Goal: Task Accomplishment & Management: Use online tool/utility

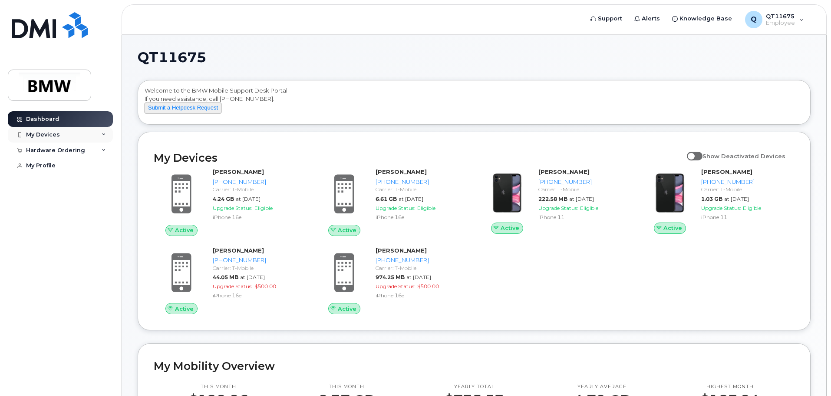
click at [53, 135] on div "My Devices" at bounding box center [43, 134] width 34 height 7
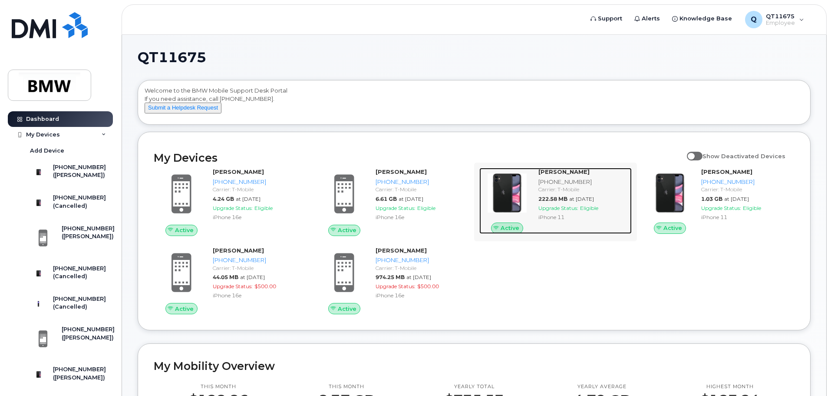
click at [561, 186] on div "[PHONE_NUMBER]" at bounding box center [583, 182] width 90 height 8
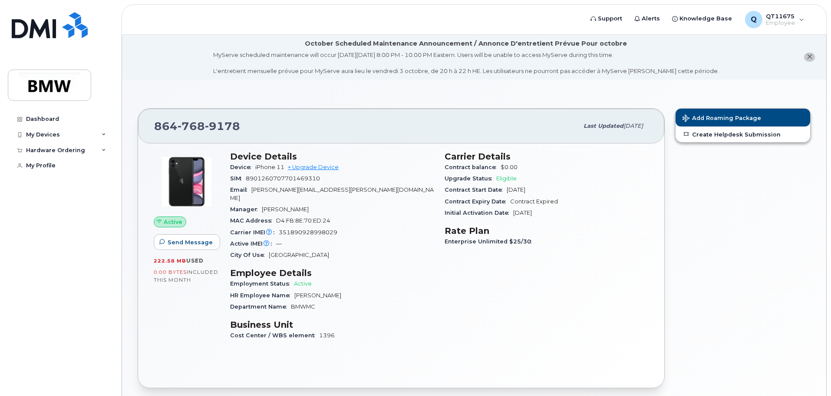
click at [809, 56] on icon "close notification" at bounding box center [810, 57] width 6 height 6
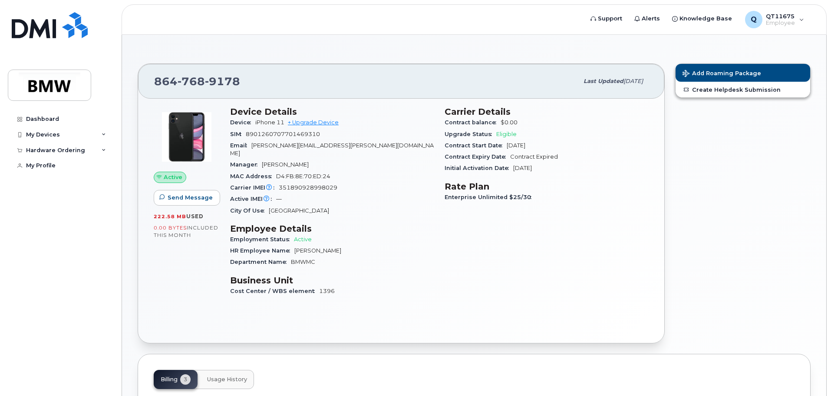
click at [514, 283] on div "Carrier Details Contract balance $0.00 Upgrade Status Eligible Contract Start D…" at bounding box center [546, 205] width 215 height 208
click at [601, 216] on div "Carrier Details Contract balance $0.00 Upgrade Status Eligible Contract Start D…" at bounding box center [546, 205] width 215 height 208
click at [734, 89] on link "Create Helpdesk Submission" at bounding box center [743, 90] width 135 height 16
click at [56, 135] on div "My Devices" at bounding box center [43, 134] width 34 height 7
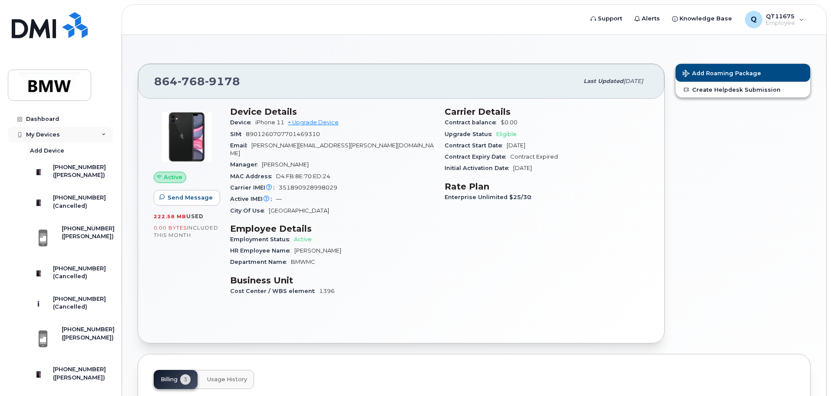
click at [102, 135] on icon at bounding box center [104, 134] width 4 height 4
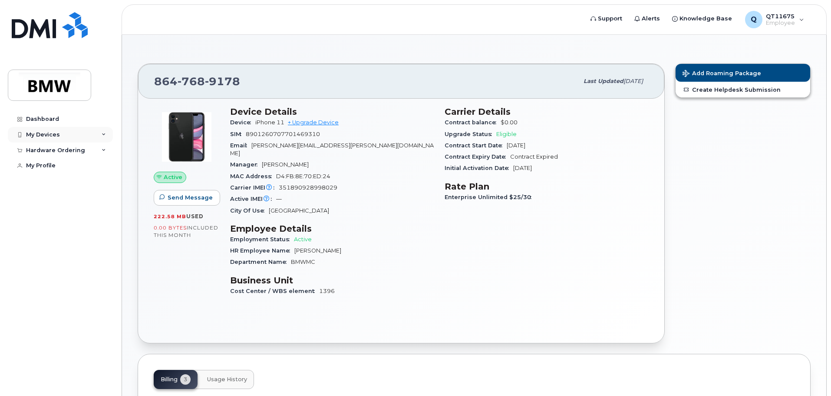
click at [29, 133] on div "My Devices" at bounding box center [43, 134] width 34 height 7
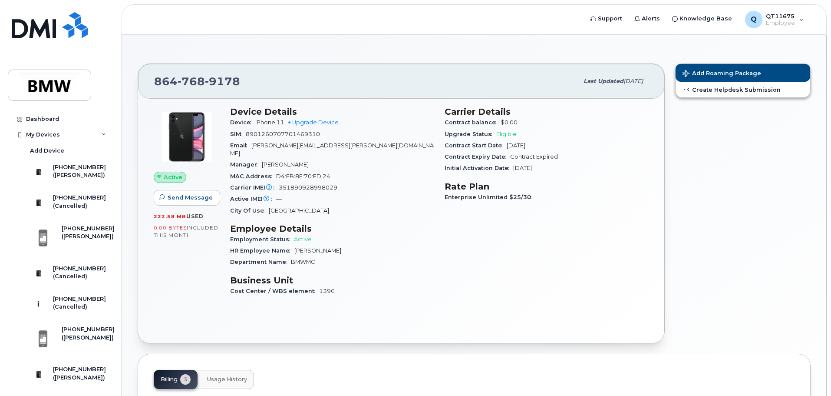
click at [770, 141] on div "Add Roaming Package Create Helpdesk Submission" at bounding box center [743, 203] width 146 height 290
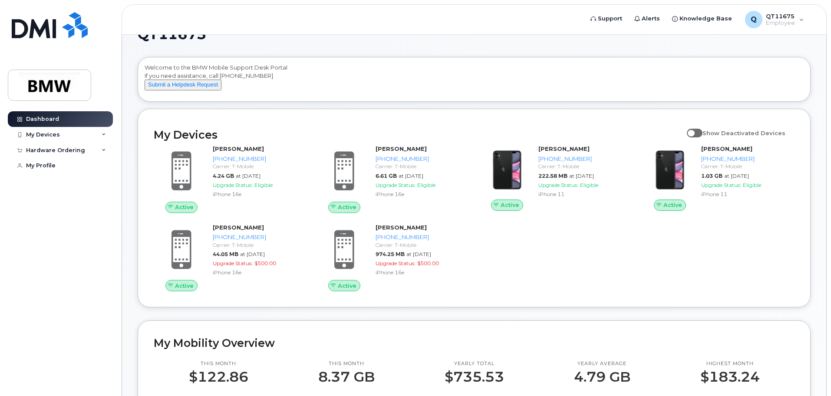
scroll to position [43, 0]
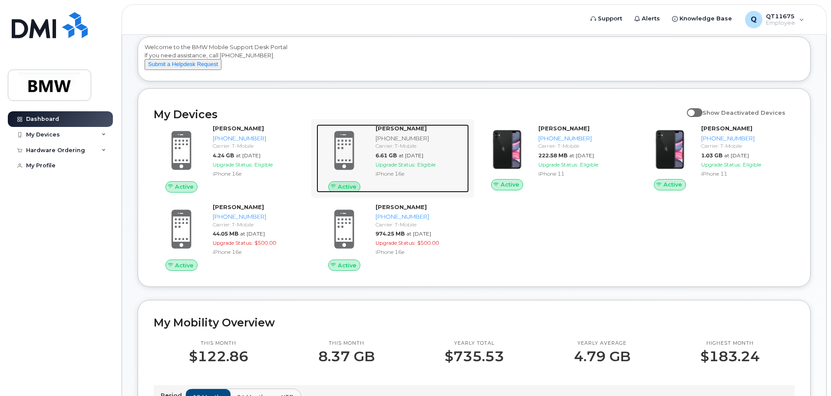
click at [386, 142] on div "864-631-5435" at bounding box center [421, 138] width 90 height 8
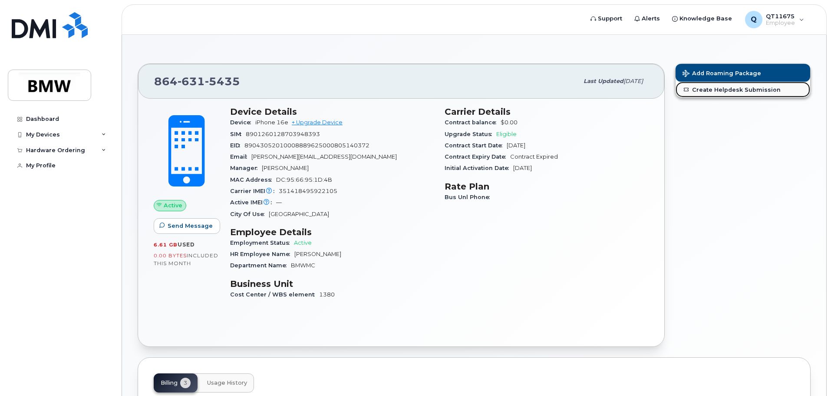
click at [731, 89] on link "Create Helpdesk Submission" at bounding box center [743, 90] width 135 height 16
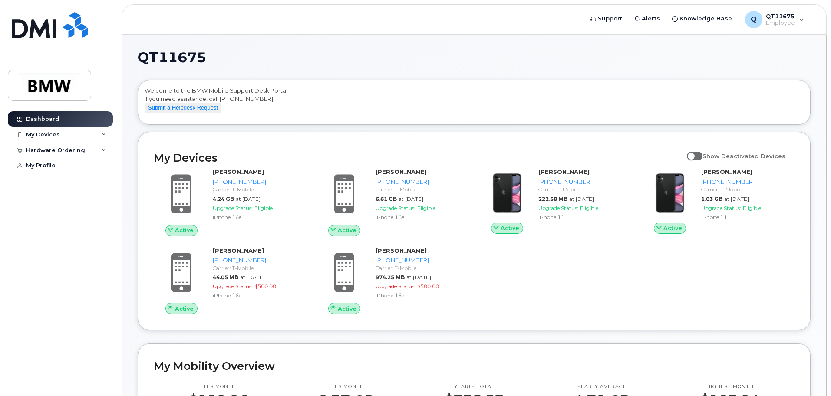
click at [77, 210] on div "Dashboard My Devices Add Device [PHONE_NUMBER] ([PERSON_NAME]) [PHONE_NUMBER] (…" at bounding box center [61, 246] width 107 height 271
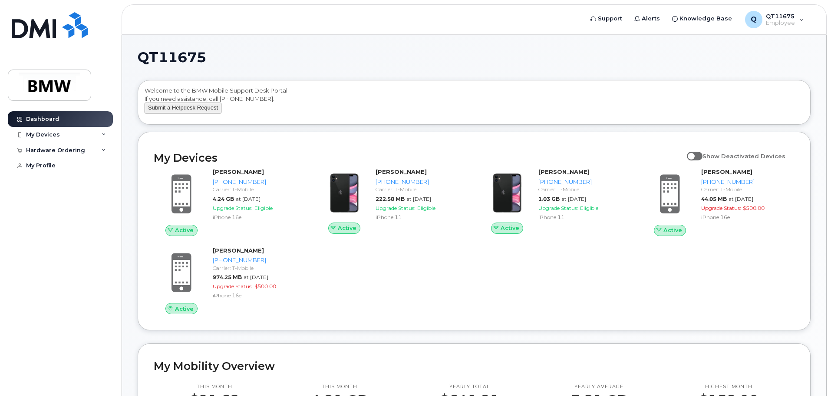
click at [186, 113] on button "Submit a Helpdesk Request" at bounding box center [183, 107] width 77 height 11
click at [522, 268] on div "Active [PERSON_NAME] [PHONE_NUMBER] Carrier: T-Mobile 4.24 GB at [DATE] Upgrade…" at bounding box center [474, 240] width 651 height 157
click at [638, 143] on div "My Devices Show Deactivated Devices Active [PERSON_NAME] [PHONE_NUMBER] Carrier…" at bounding box center [474, 231] width 673 height 198
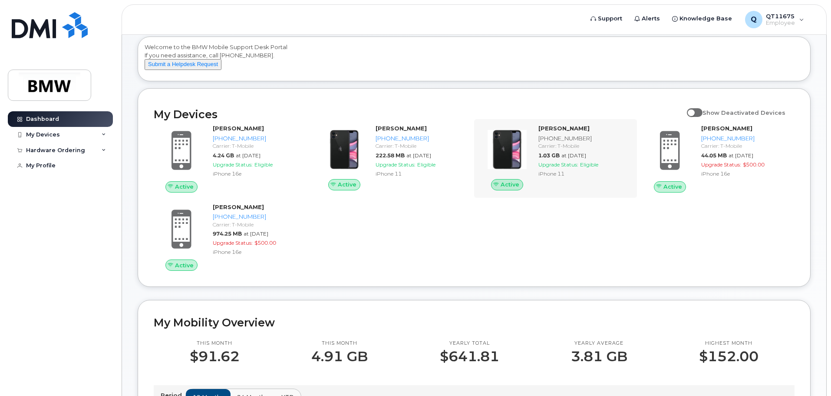
scroll to position [87, 0]
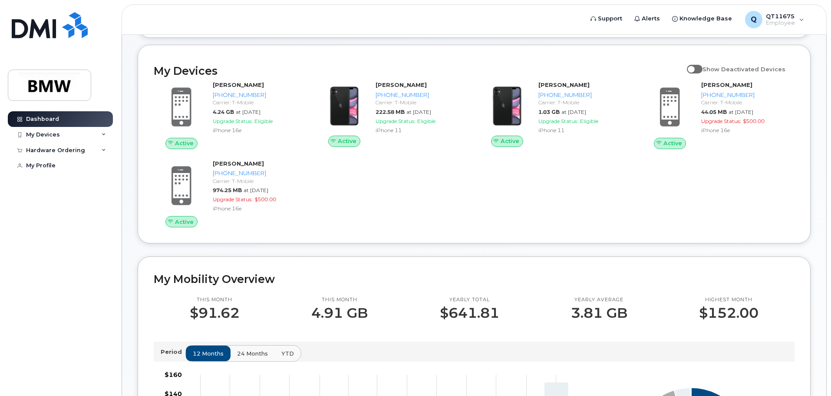
click at [519, 282] on h2 "My Mobility Overview" at bounding box center [474, 278] width 641 height 13
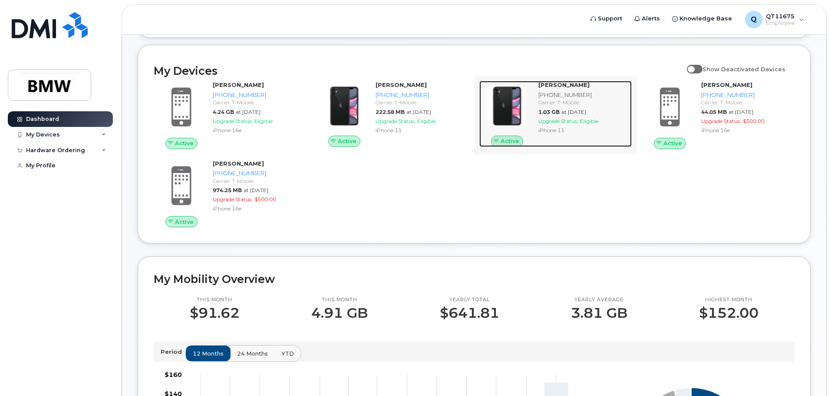
click at [551, 99] on div "[PHONE_NUMBER]" at bounding box center [583, 95] width 90 height 8
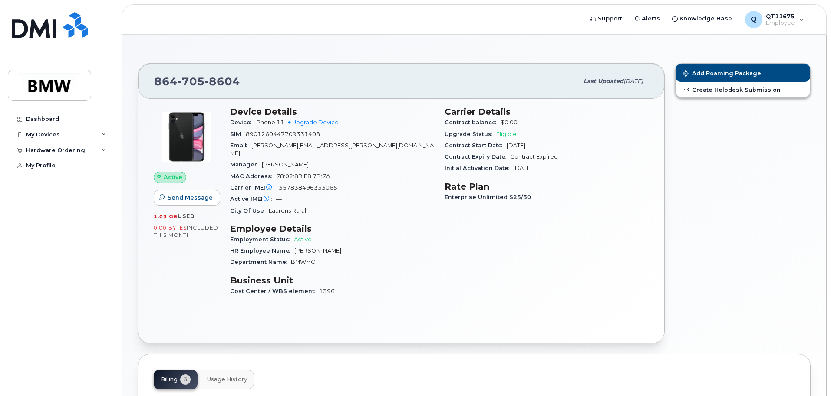
click at [511, 275] on div "Carrier Details Contract balance $0.00 Upgrade Status Eligible Contract Start D…" at bounding box center [546, 205] width 215 height 208
click at [707, 92] on link "Create Helpdesk Submission" at bounding box center [743, 90] width 135 height 16
